Goal: Find specific page/section: Find specific page/section

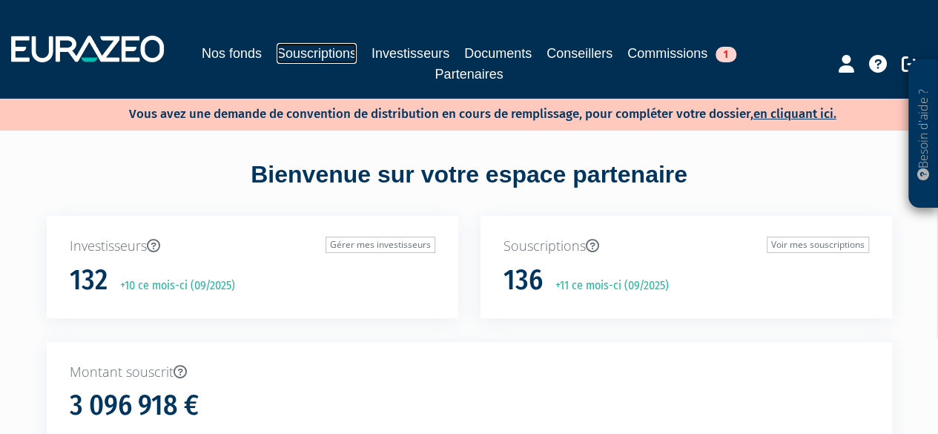
click at [308, 53] on link "Souscriptions" at bounding box center [317, 53] width 80 height 21
click at [308, 45] on link "Souscriptions" at bounding box center [317, 53] width 80 height 21
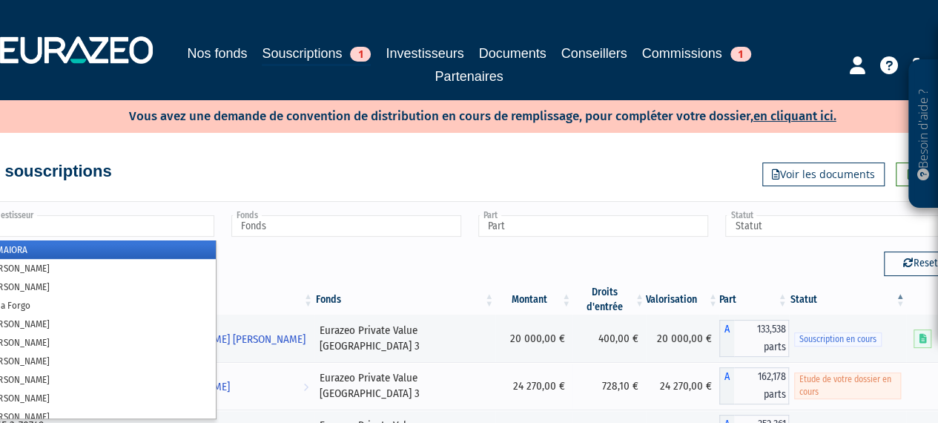
click at [155, 222] on input "text" at bounding box center [99, 226] width 230 height 22
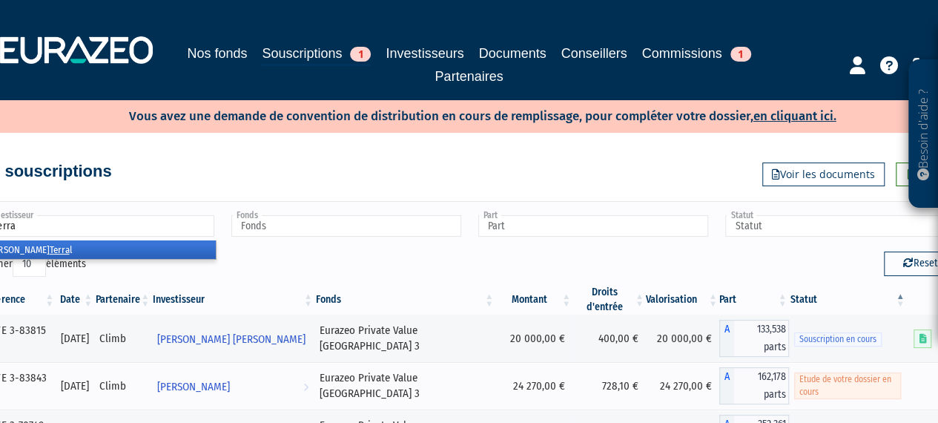
type input "[PERSON_NAME]"
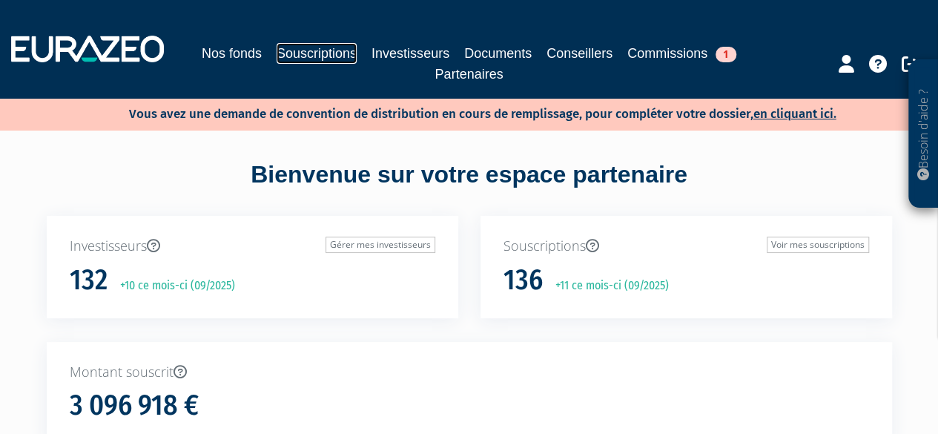
click at [328, 45] on link "Souscriptions" at bounding box center [317, 53] width 80 height 21
